Goal: Check status: Check status

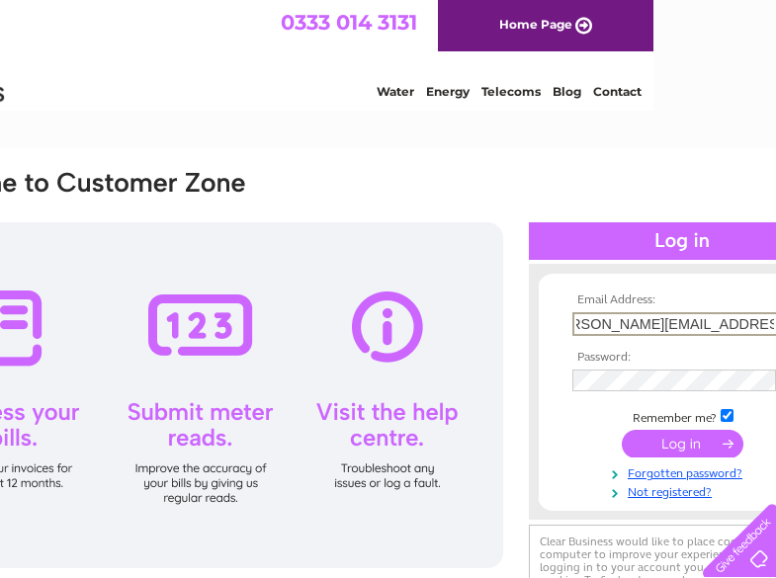
scroll to position [0, 40]
type input "joyce.richardson@quantumclean.com"
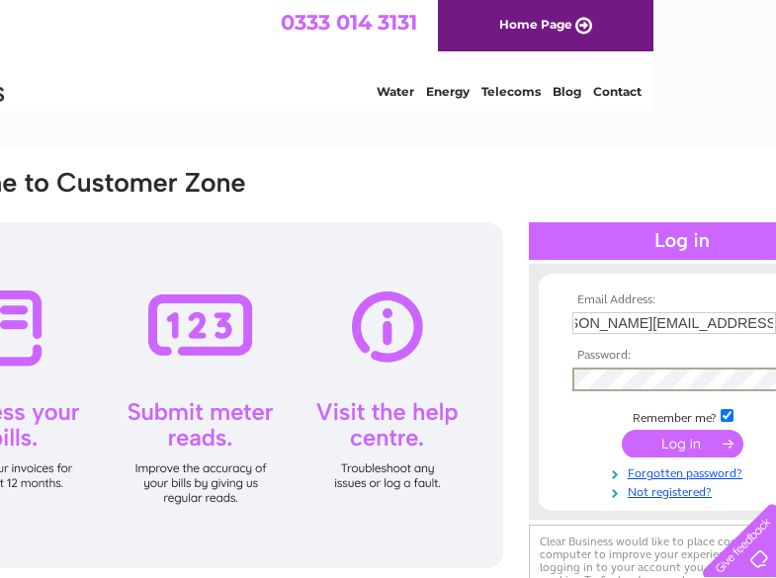
scroll to position [0, 0]
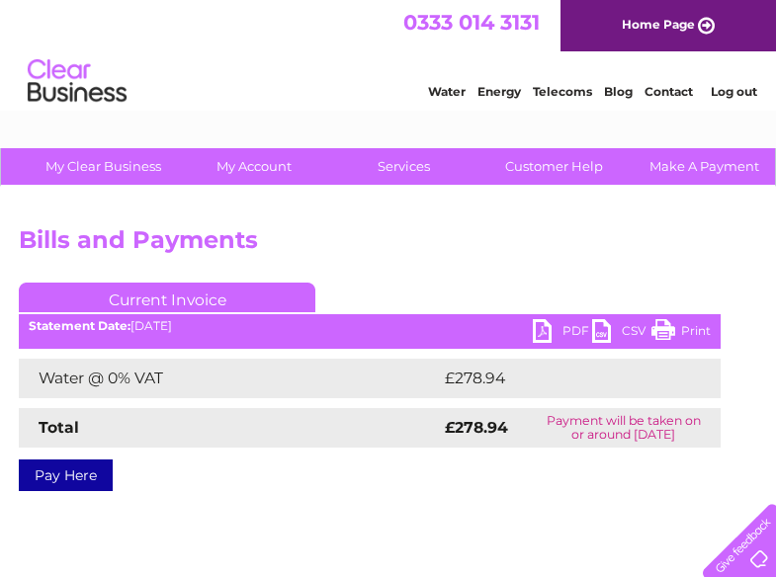
scroll to position [0, 203]
